Goal: Information Seeking & Learning: Learn about a topic

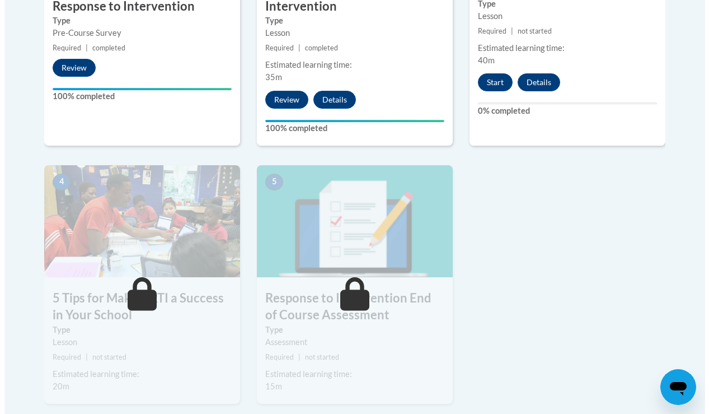
scroll to position [535, 0]
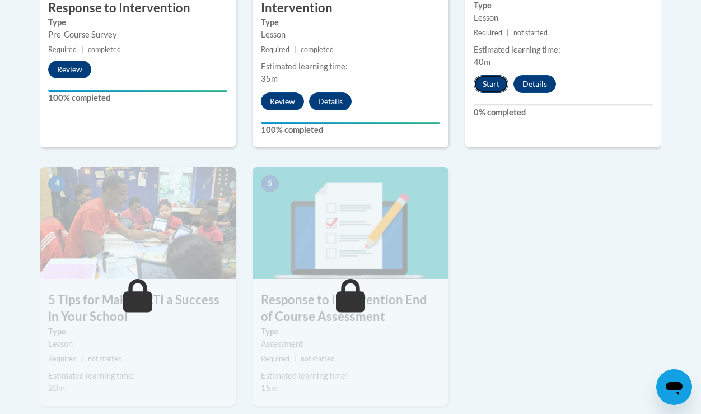
click at [495, 82] on button "Start" at bounding box center [490, 84] width 35 height 18
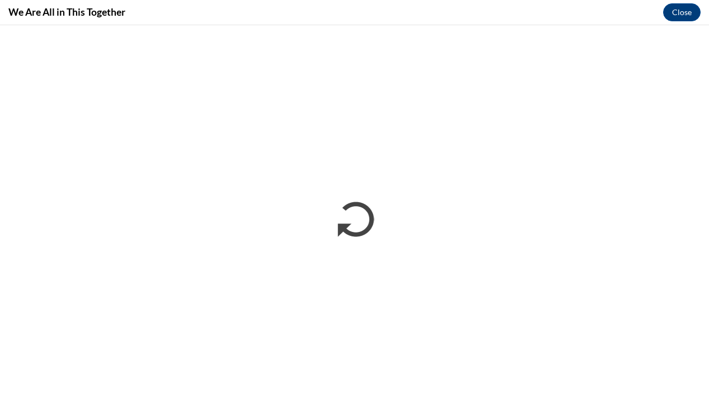
scroll to position [0, 0]
